Goal: Transaction & Acquisition: Purchase product/service

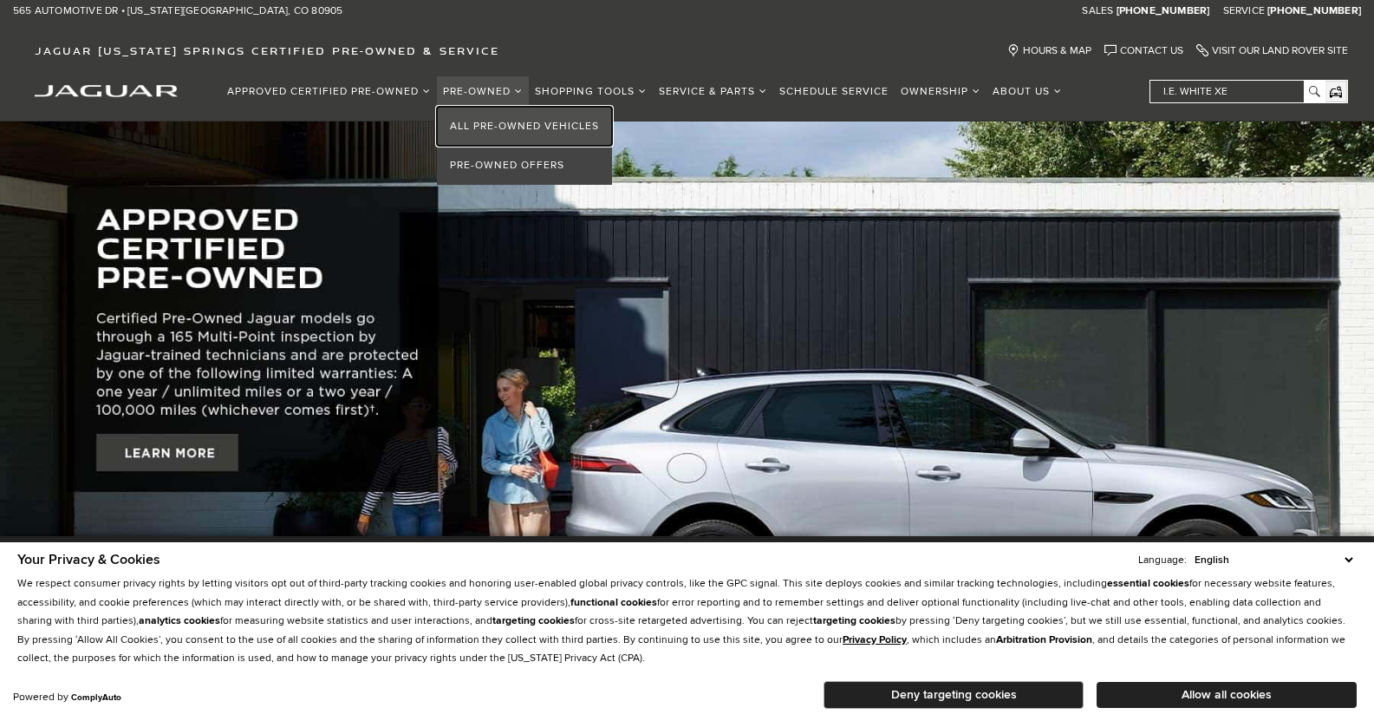
click at [500, 114] on link "All Pre-Owned Vehicles" at bounding box center [524, 126] width 175 height 39
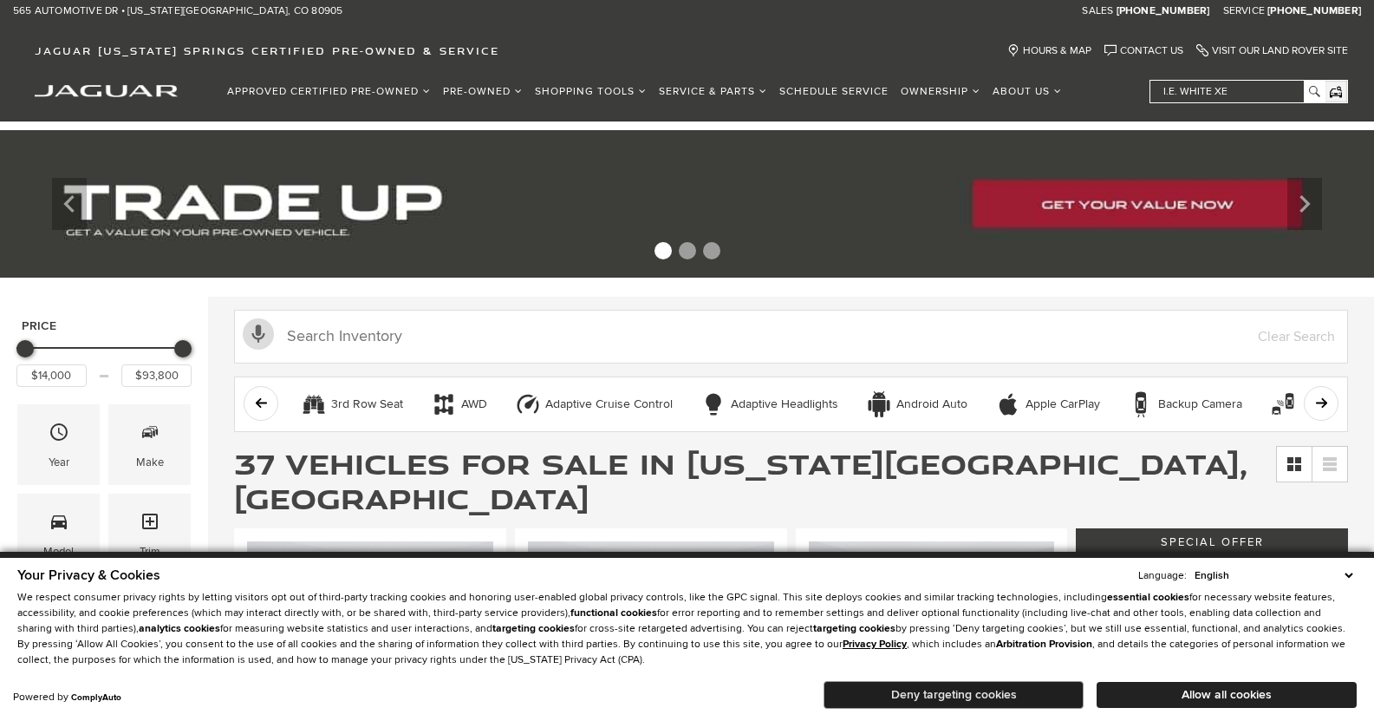
click at [998, 698] on button "Deny targeting cookies" at bounding box center [954, 695] width 260 height 28
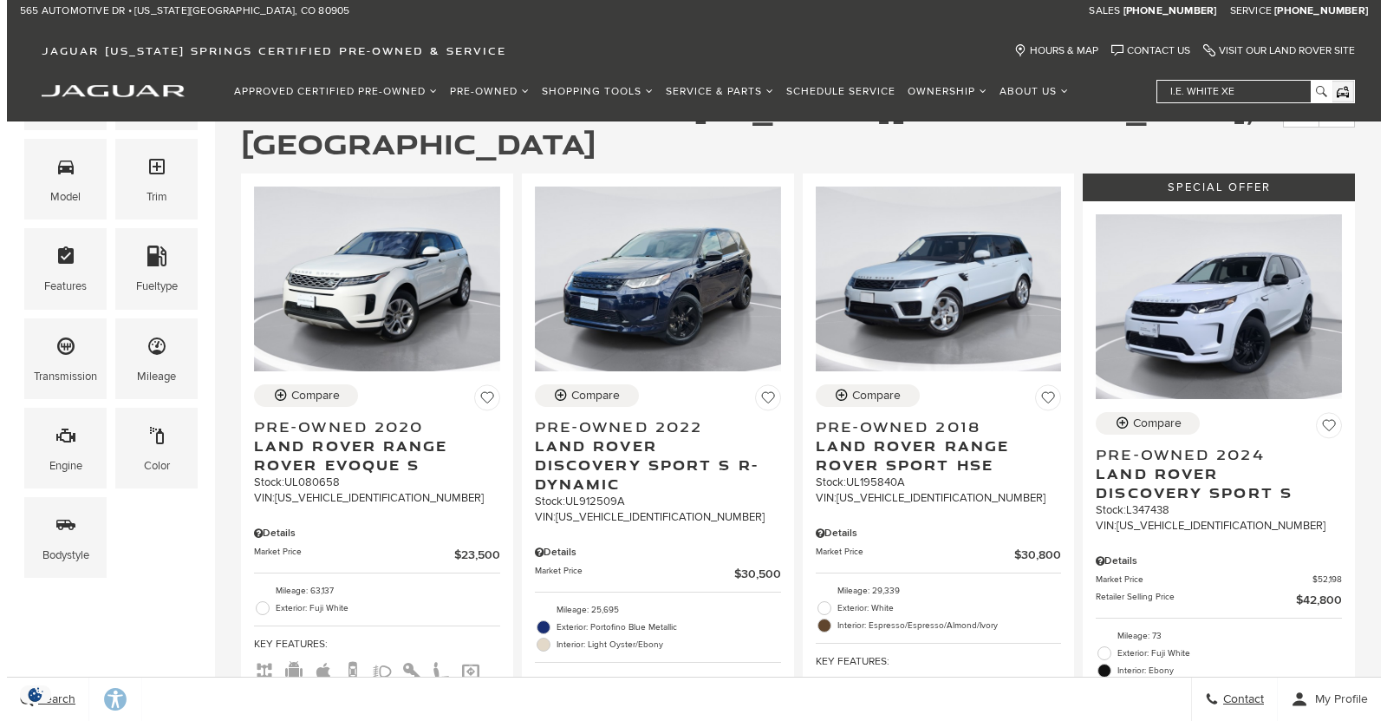
scroll to position [376, 0]
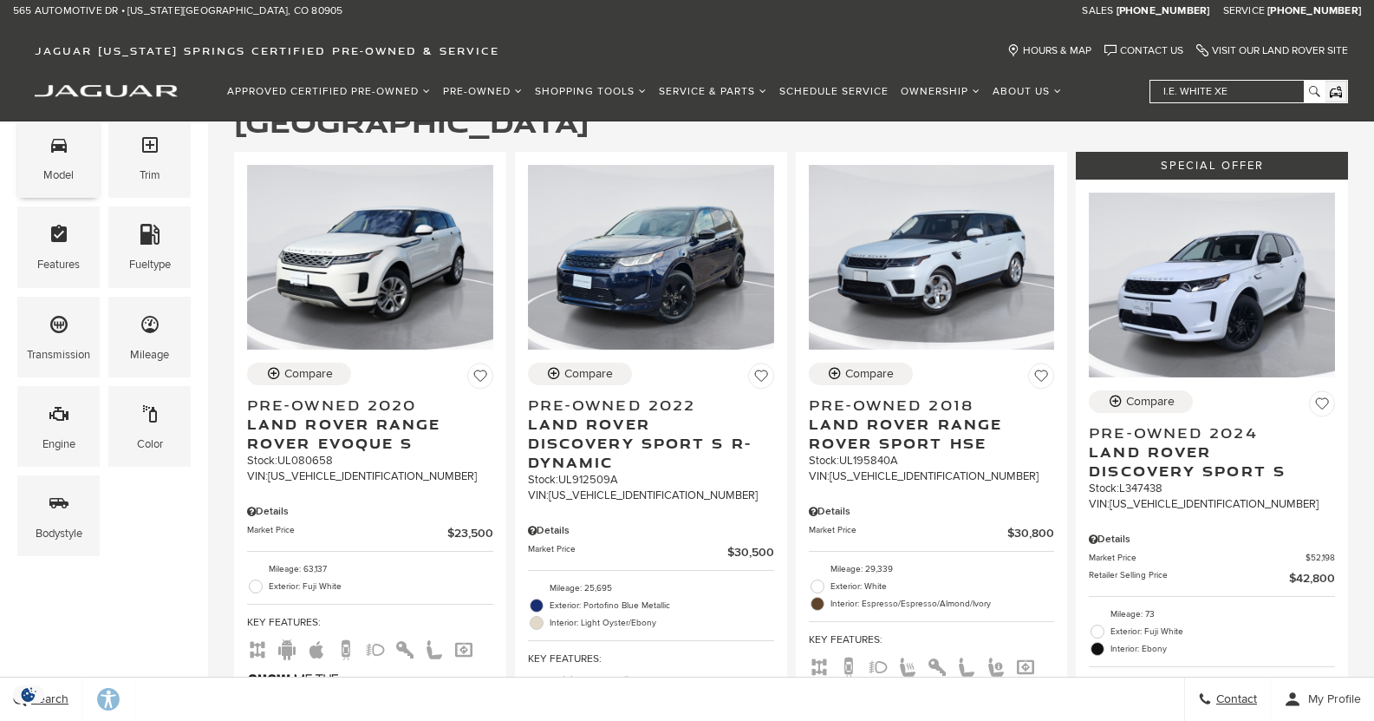
click at [68, 161] on span "Model" at bounding box center [59, 148] width 21 height 36
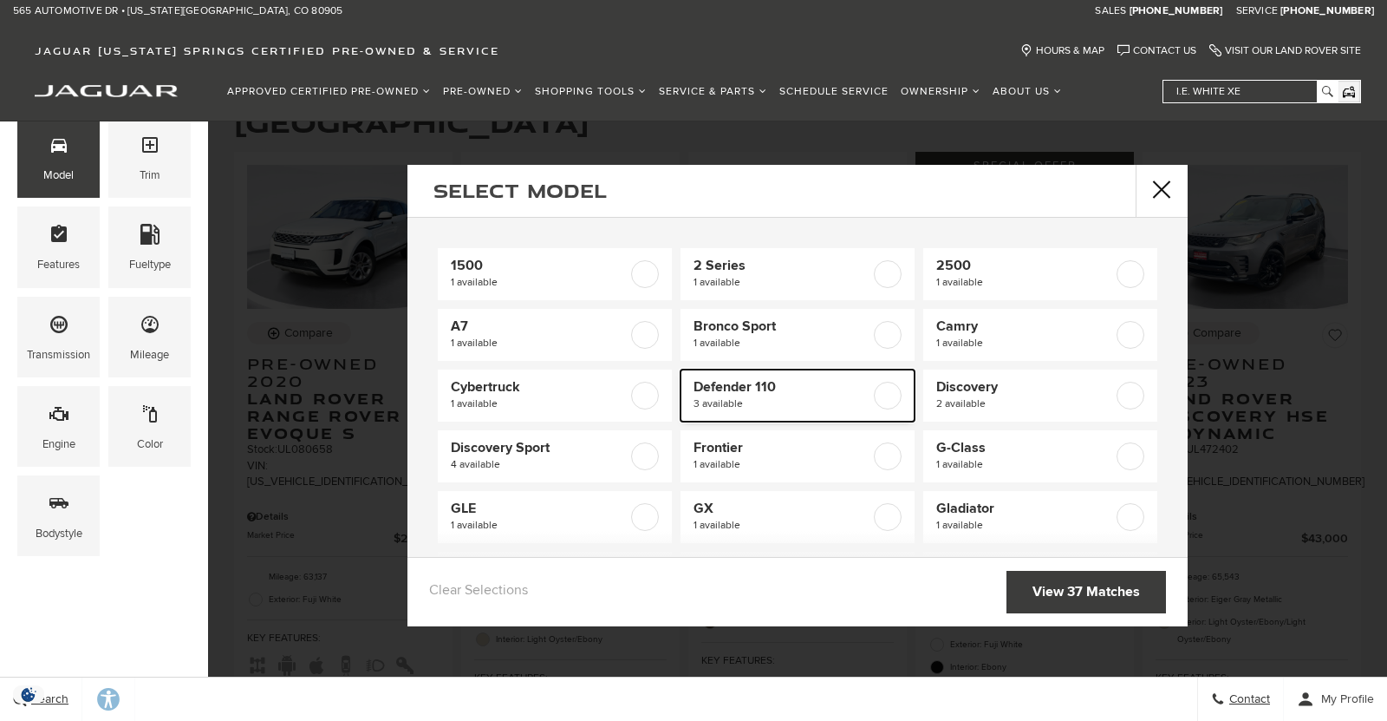
click at [835, 386] on span "Defender 110" at bounding box center [782, 386] width 177 height 17
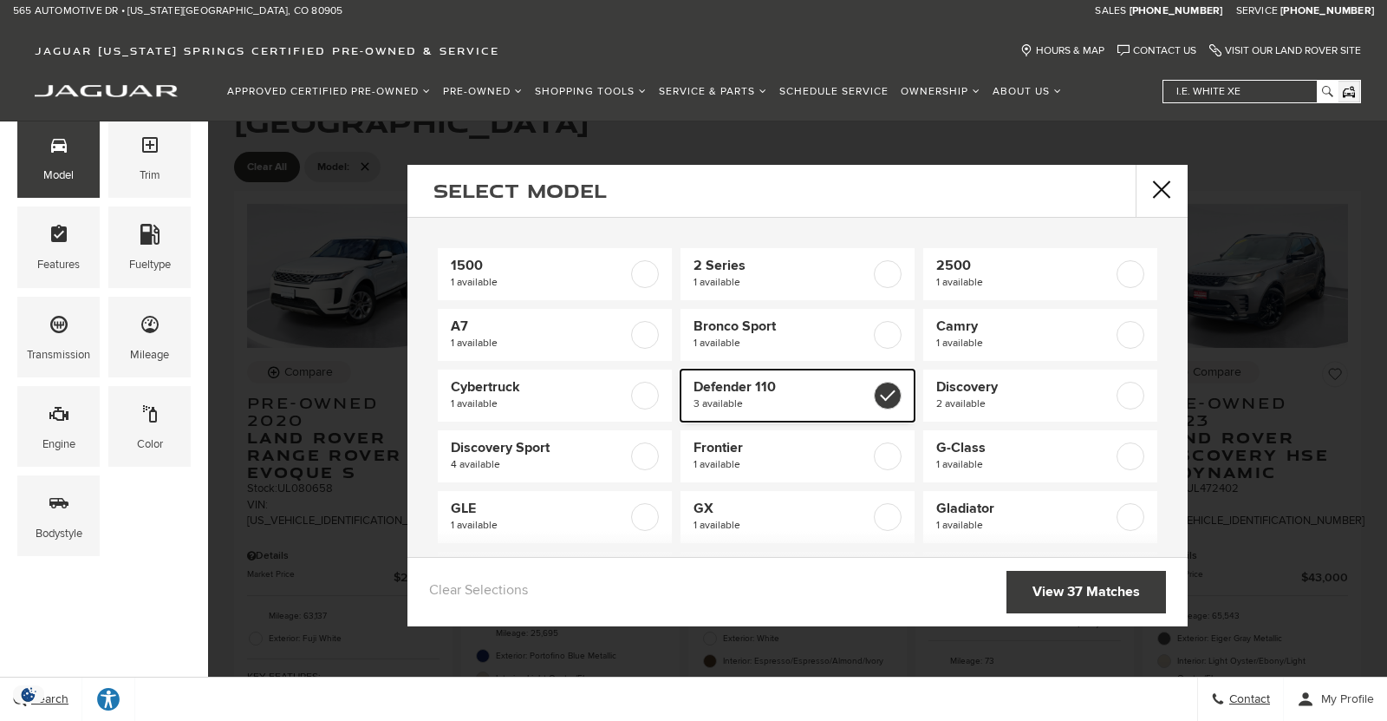
type input "$57,000"
type input "$73,900"
checkbox input "true"
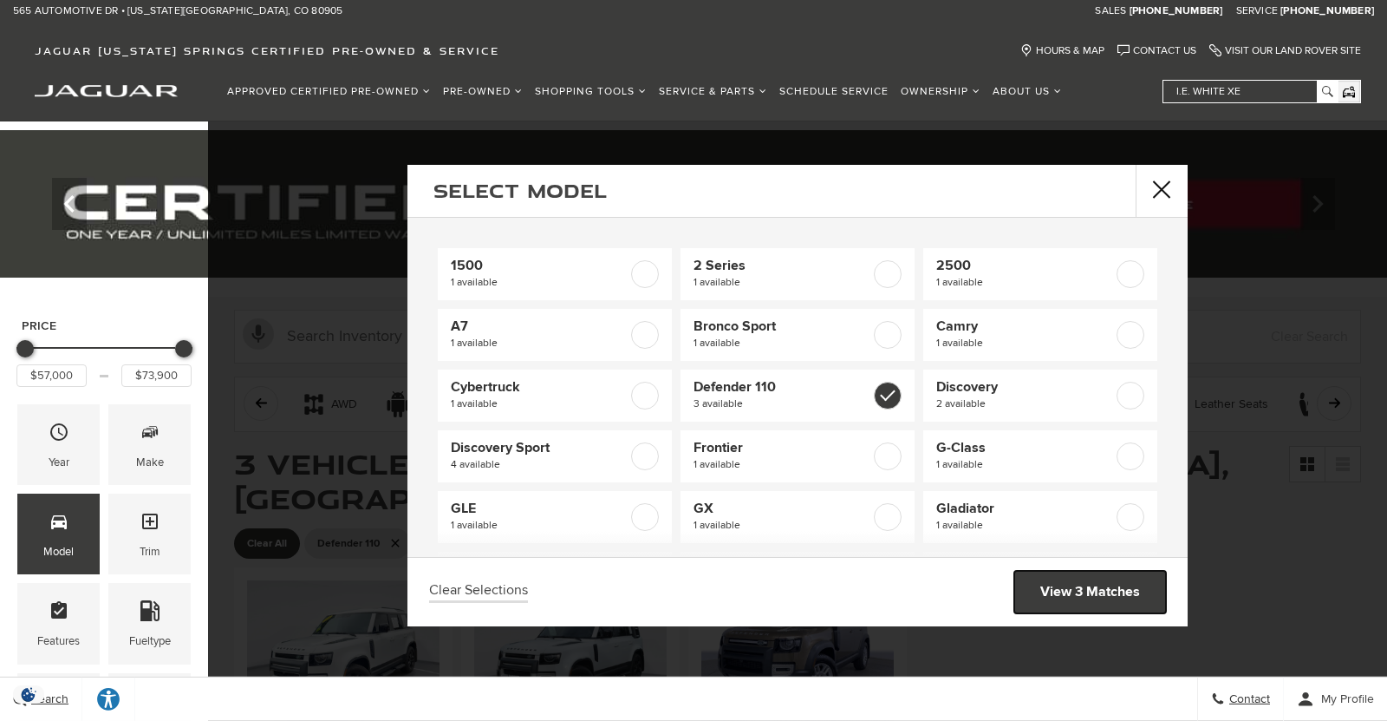
click at [1064, 593] on link "View 3 Matches" at bounding box center [1090, 592] width 152 height 42
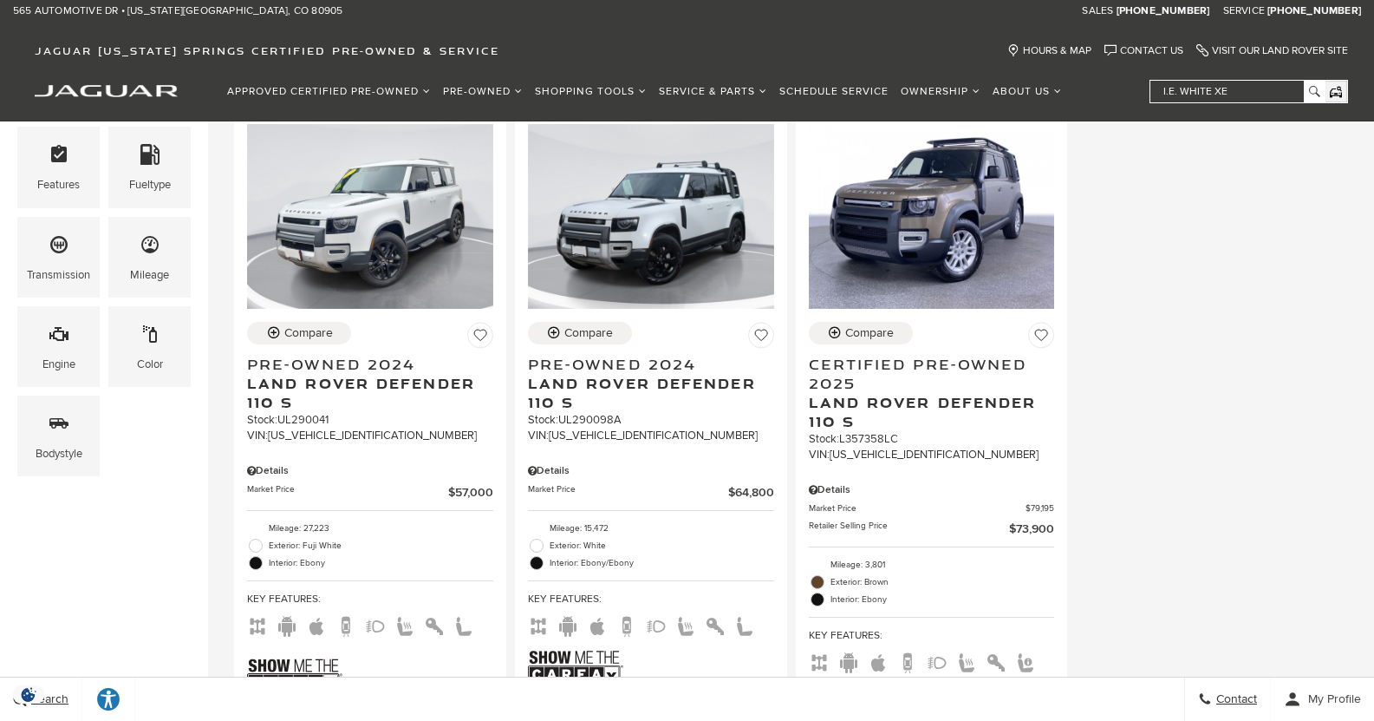
scroll to position [452, 0]
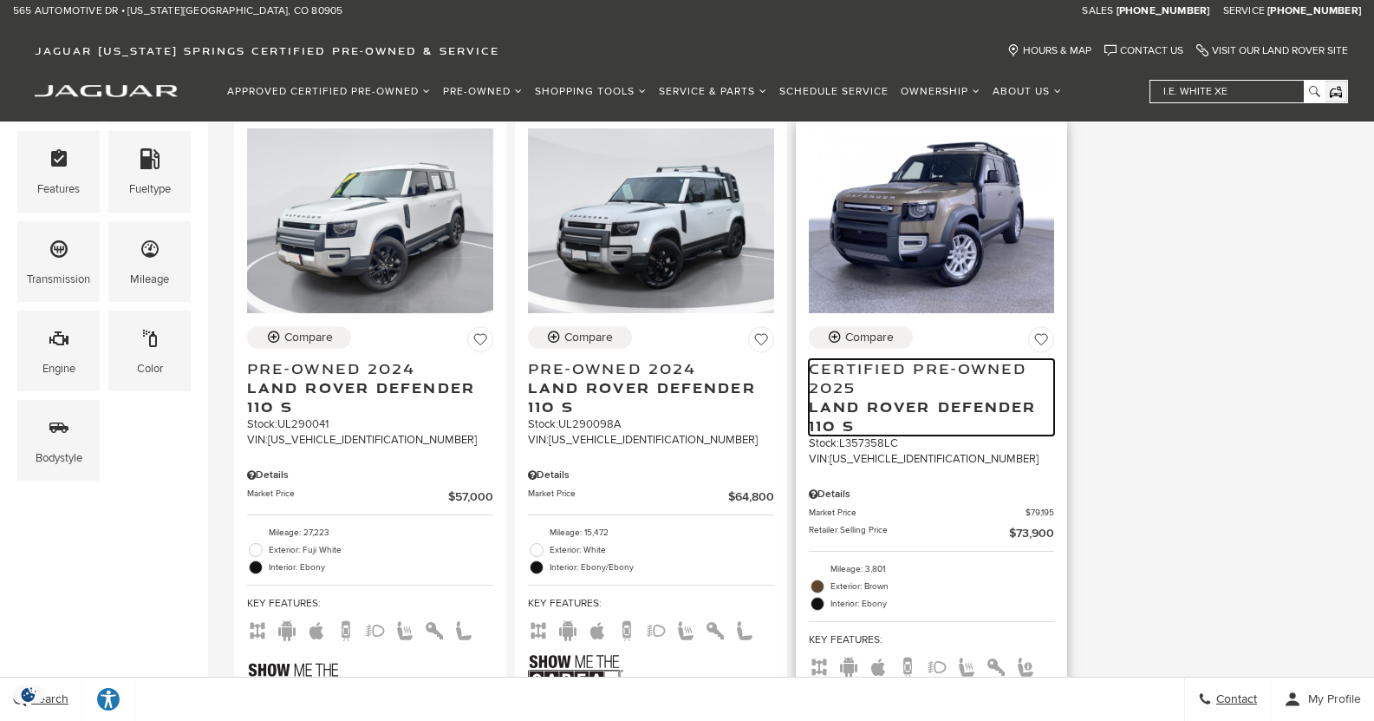
click at [809, 359] on span "Certified Pre-Owned 2025" at bounding box center [925, 378] width 233 height 38
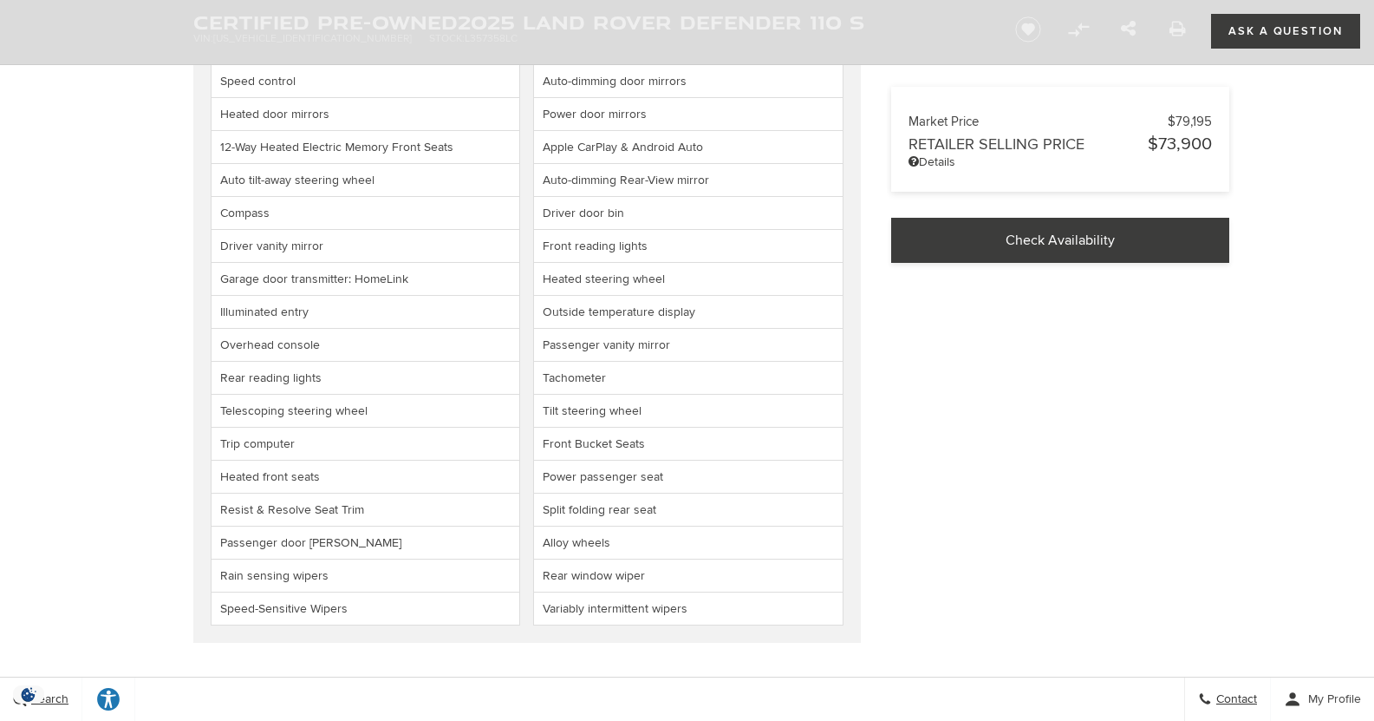
scroll to position [3047, 0]
